Goal: Task Accomplishment & Management: Manage account settings

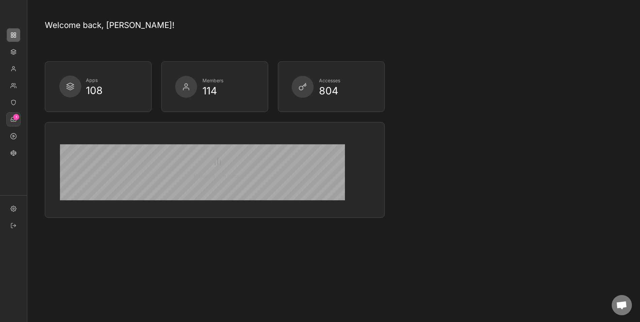
click at [14, 116] on div "1" at bounding box center [16, 117] width 6 height 3
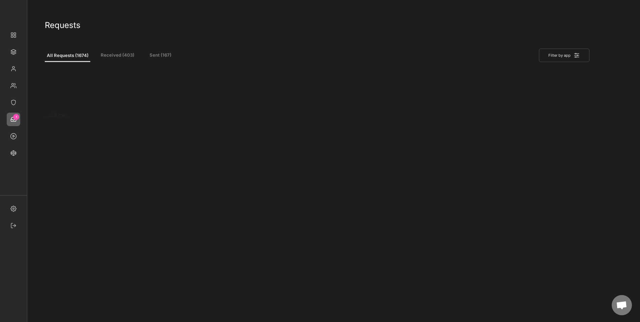
click at [112, 56] on button "Received (403)" at bounding box center [117, 56] width 40 height 12
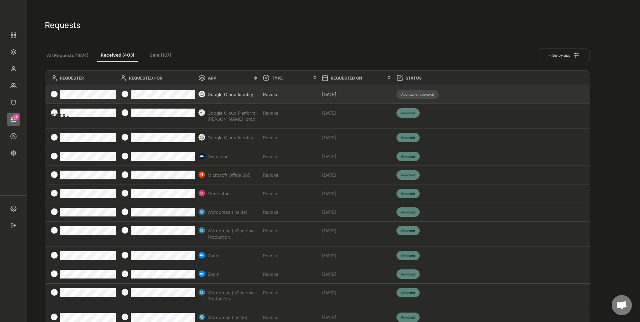
click at [245, 98] on div "Google Cloud Identity" at bounding box center [234, 94] width 52 height 9
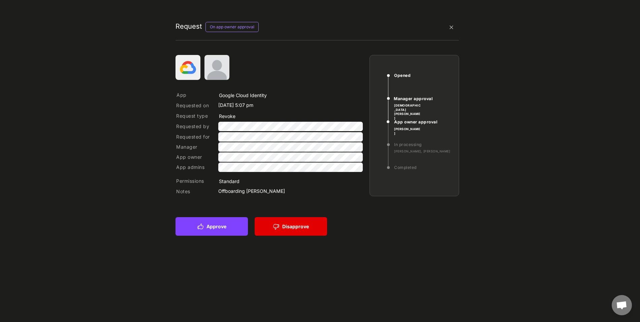
click at [220, 228] on button "Approve" at bounding box center [212, 226] width 72 height 19
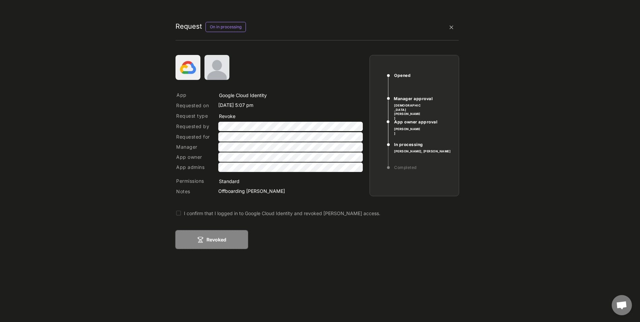
click at [210, 211] on div "I confirm that I logged in to Google Cloud Identity and revoked Kornelije Grabo…" at bounding box center [307, 213] width 247 height 7
click at [212, 240] on button "Revoked" at bounding box center [212, 239] width 72 height 19
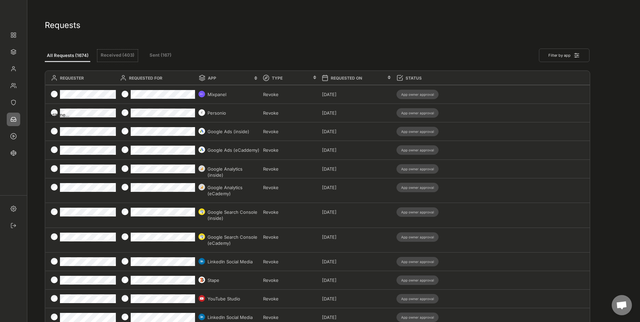
click at [109, 51] on button "Received (403)" at bounding box center [117, 56] width 40 height 12
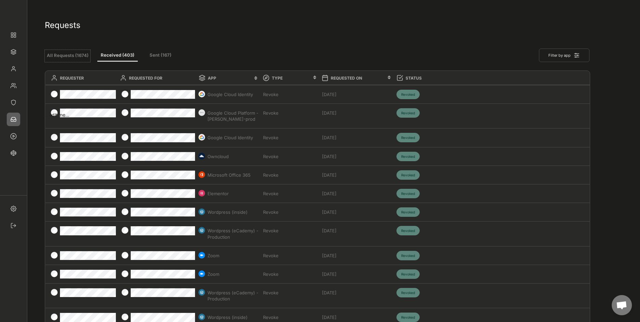
click at [82, 54] on button "All Requests (1674)" at bounding box center [67, 56] width 45 height 12
